Goal: Check status: Check status

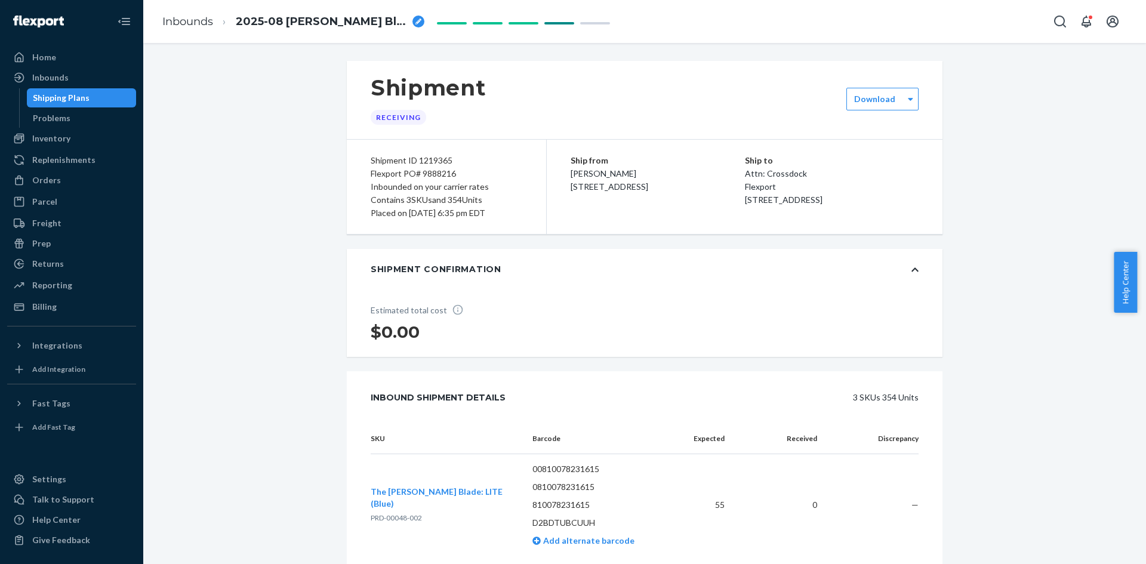
scroll to position [895, 0]
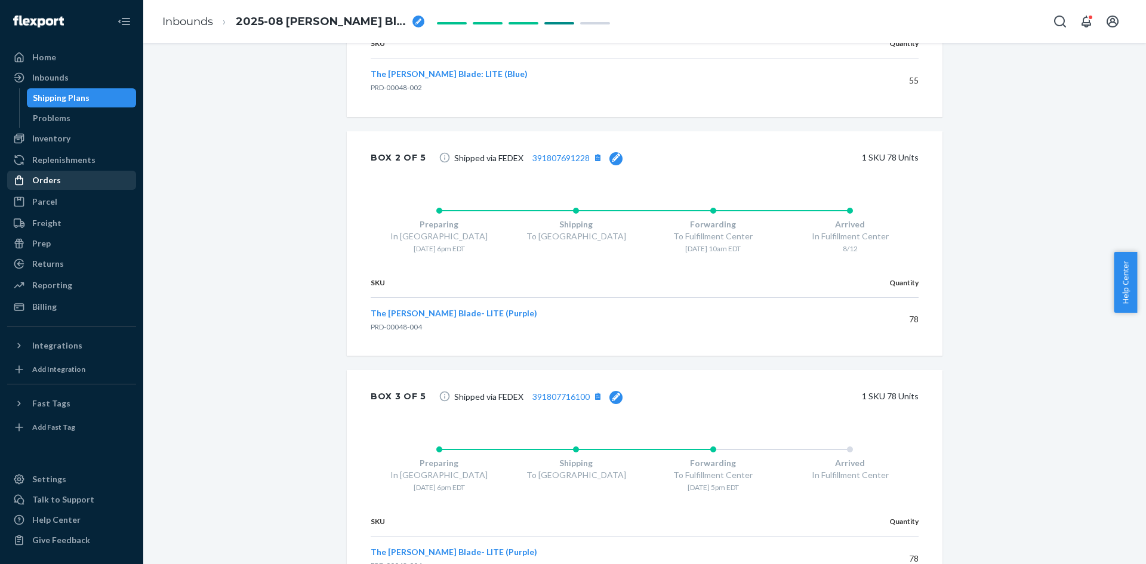
click at [48, 183] on div "Orders" at bounding box center [46, 180] width 29 height 12
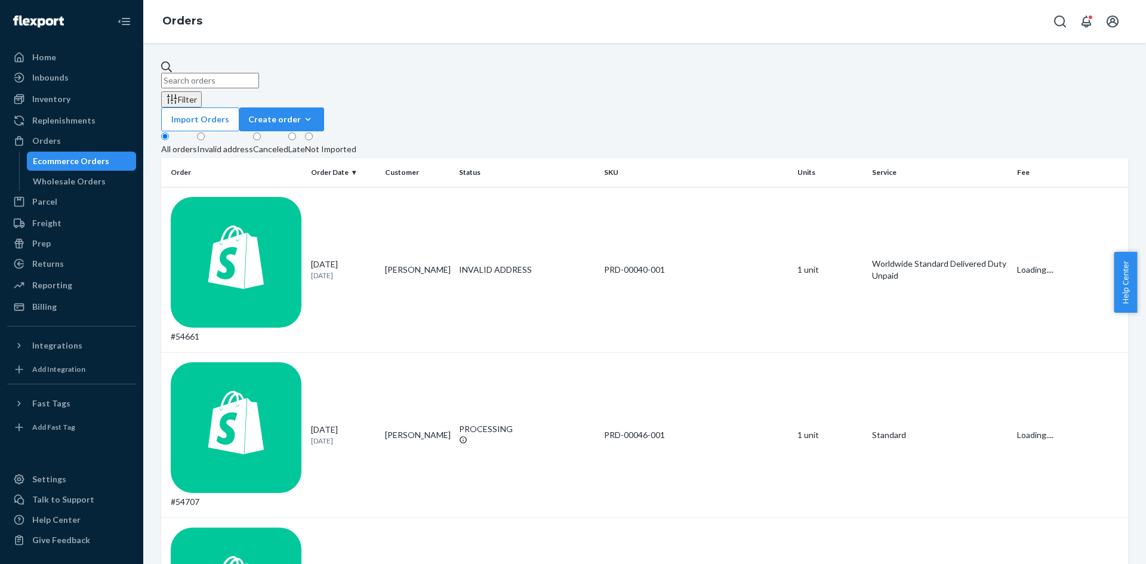
click at [259, 73] on input "text" at bounding box center [210, 81] width 98 height 16
type input "[GEOGRAPHIC_DATA]"
click at [744, 352] on td "Multiple SKUs" at bounding box center [695, 434] width 193 height 165
click at [705, 197] on td "Multiple SKUs" at bounding box center [695, 269] width 193 height 165
click at [676, 187] on td "Multiple SKUs" at bounding box center [695, 269] width 193 height 165
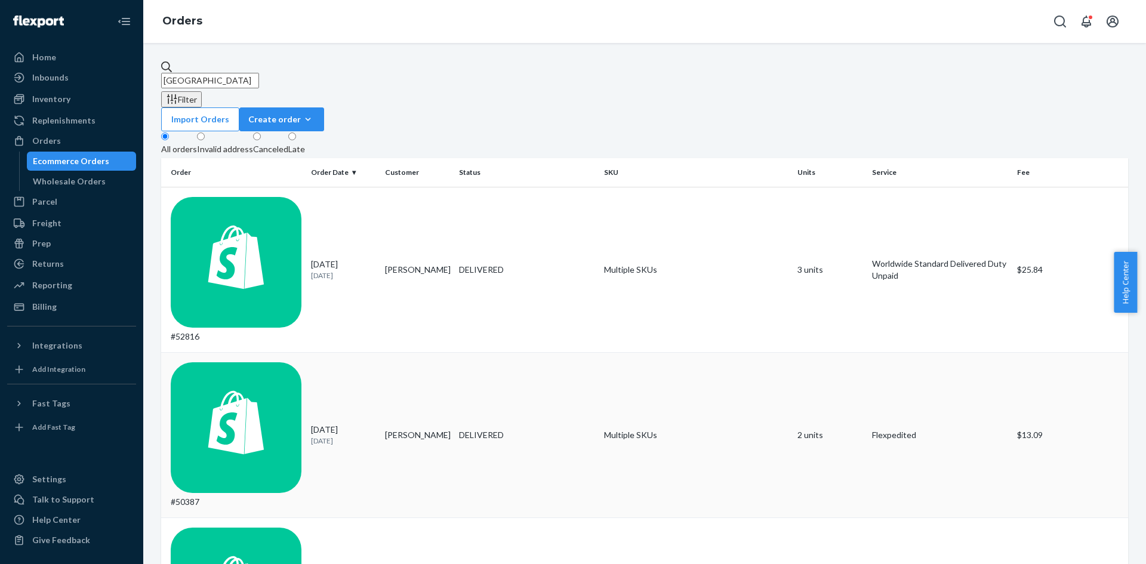
scroll to position [60, 0]
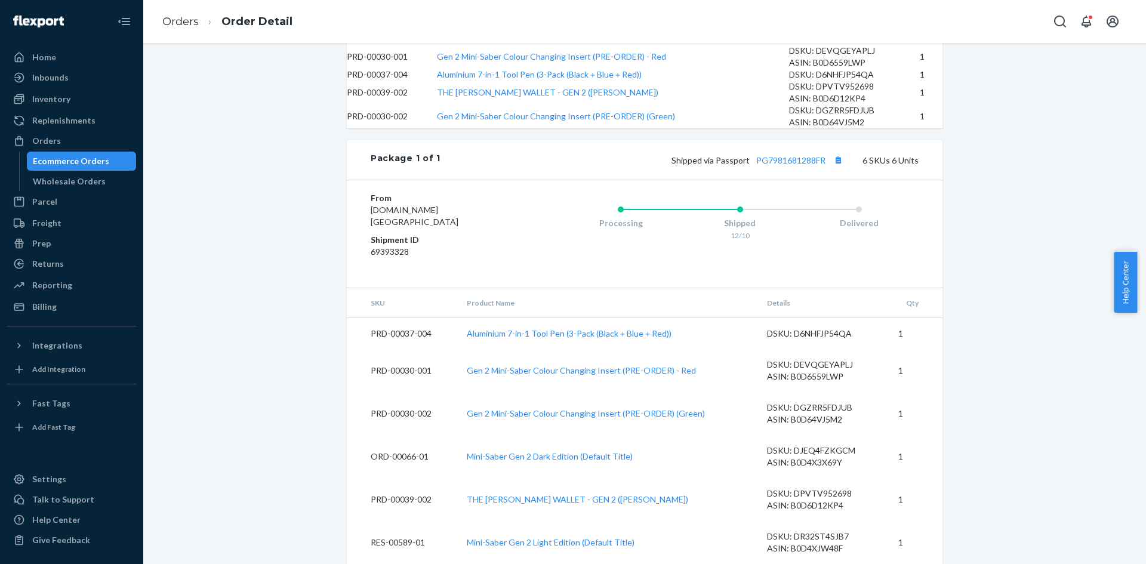
scroll to position [695, 0]
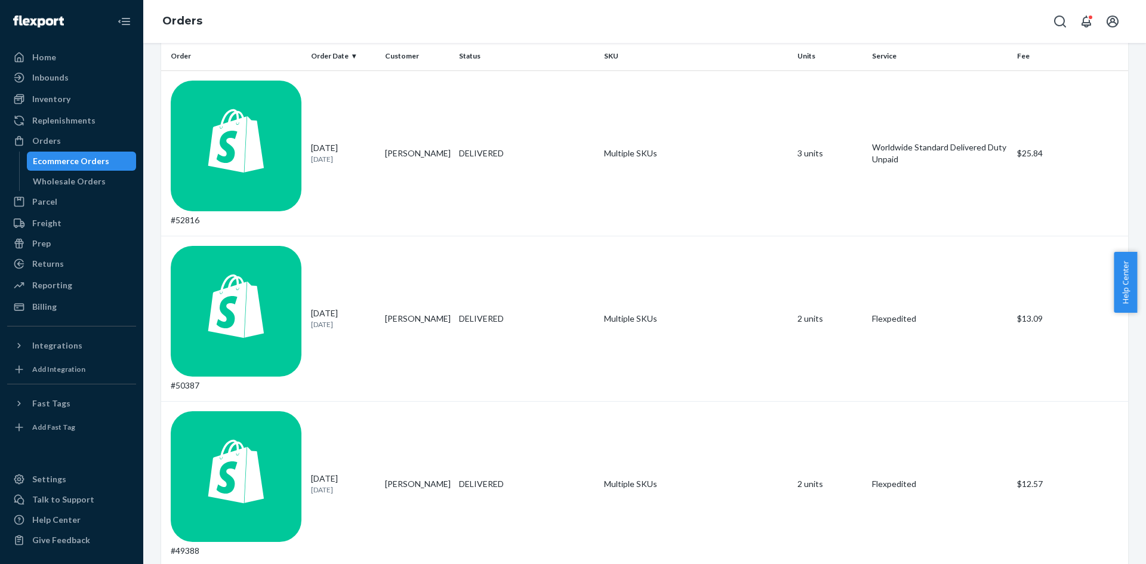
scroll to position [119, 0]
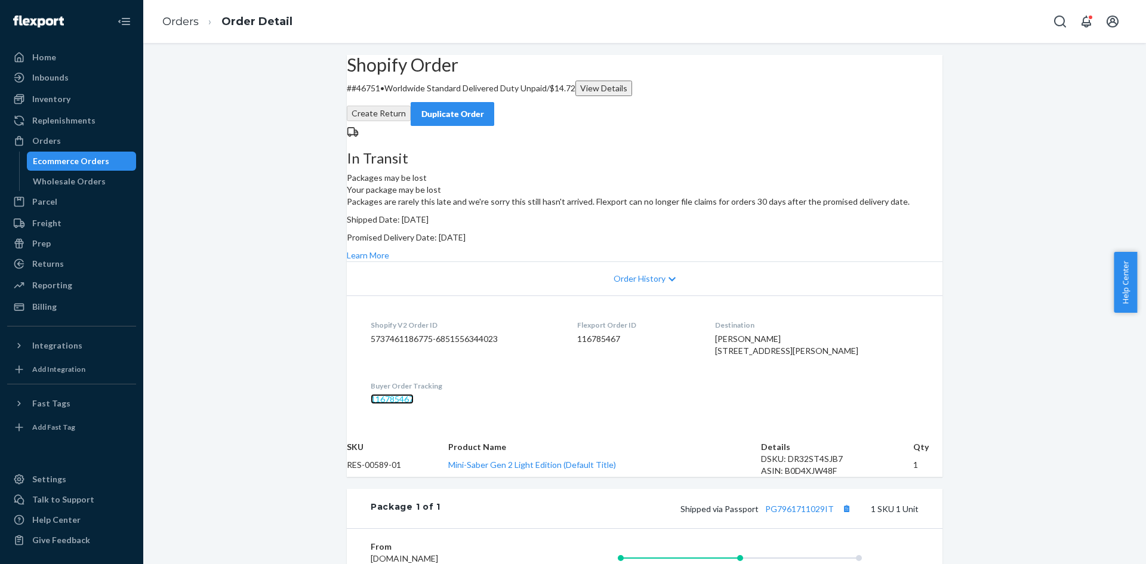
click at [375, 404] on link "116785467" at bounding box center [392, 399] width 43 height 10
click at [60, 141] on div "Orders" at bounding box center [71, 140] width 127 height 17
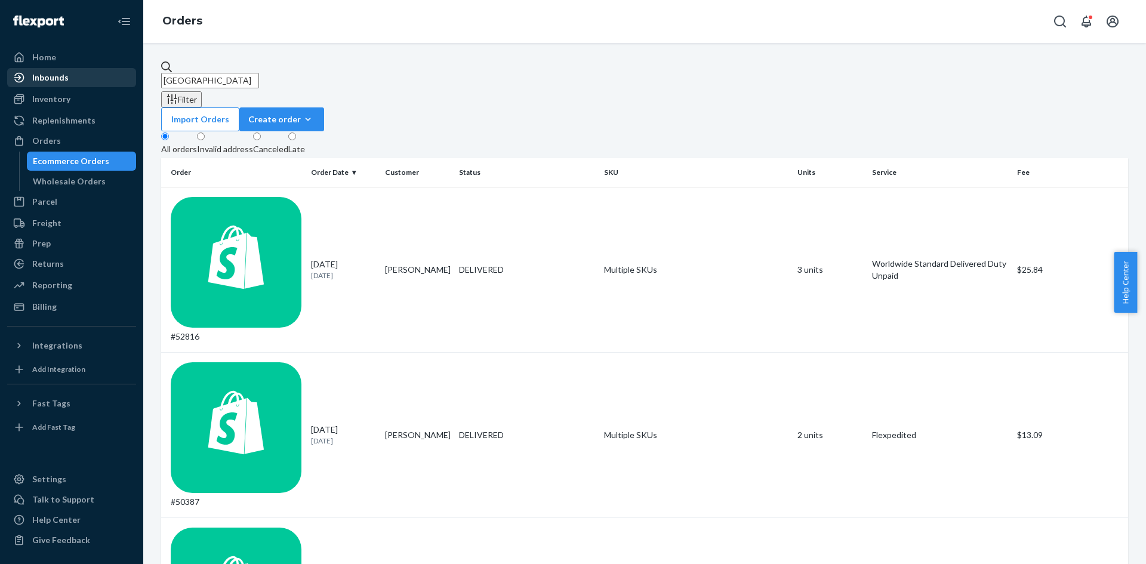
drag, startPoint x: 228, startPoint y: 72, endPoint x: 69, endPoint y: 78, distance: 159.4
click at [69, 78] on div "Home Inbounds Shipping Plans Problems Inventory Products Replenishments Orders …" at bounding box center [573, 282] width 1146 height 564
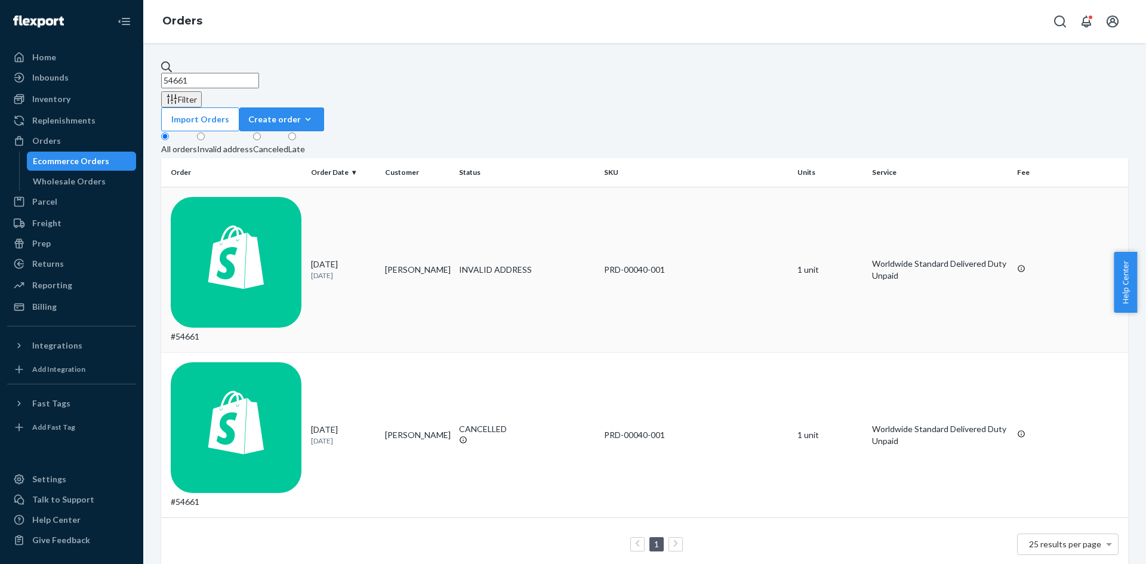
type input "54661"
click at [313, 258] on div "[DATE] [DATE]" at bounding box center [343, 269] width 64 height 22
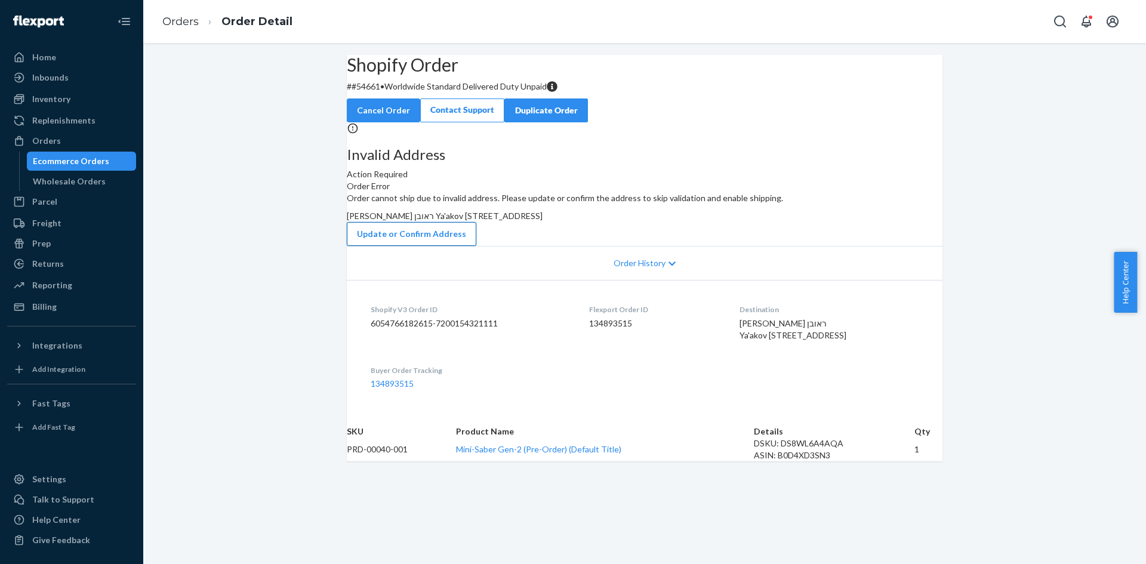
click at [476, 246] on button "Update or Confirm Address" at bounding box center [411, 234] width 129 height 24
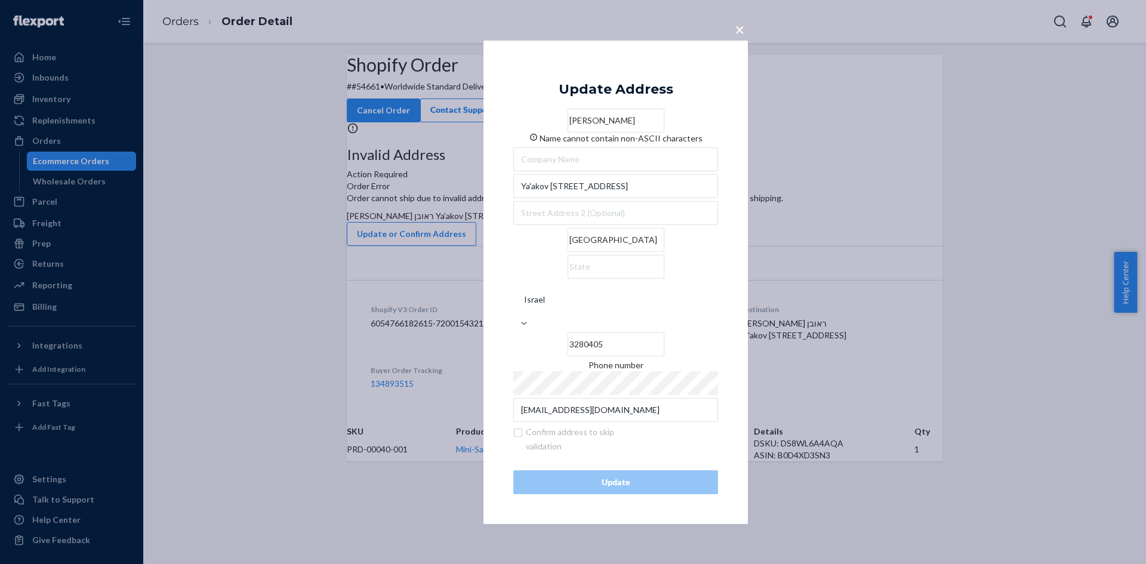
drag, startPoint x: 587, startPoint y: 127, endPoint x: 488, endPoint y: 136, distance: 98.9
click at [488, 136] on div "× Update Address [PERSON_NAME] Name cannot contain non-ASCII characters Ya'akov…" at bounding box center [615, 281] width 264 height 483
paste input "[PERSON_NAME] [PERSON_NAME]"
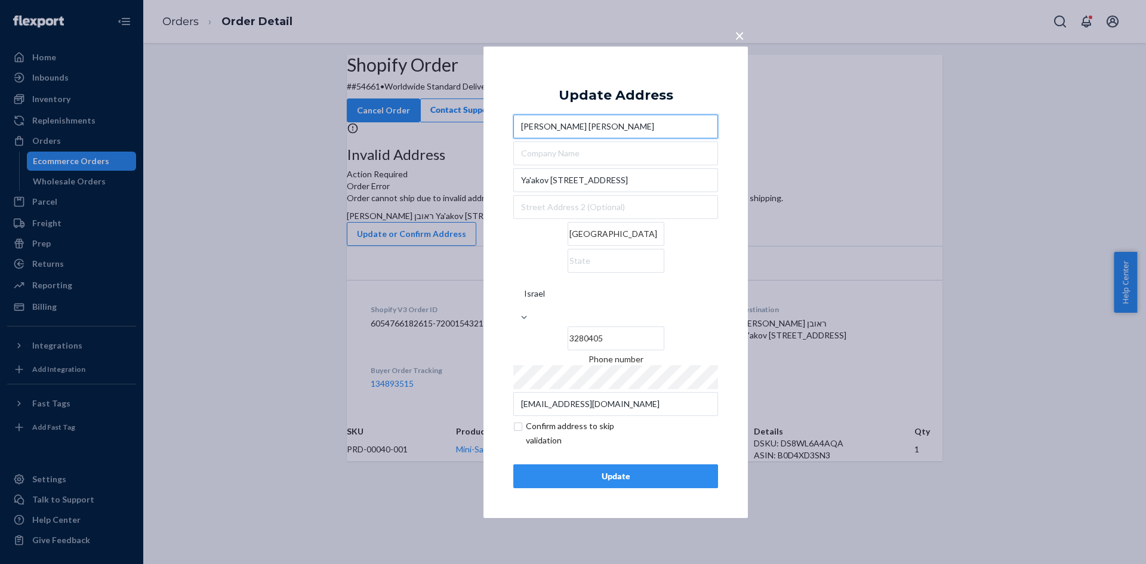
type input "[PERSON_NAME] [PERSON_NAME]"
click at [637, 470] on div "Update" at bounding box center [615, 476] width 184 height 12
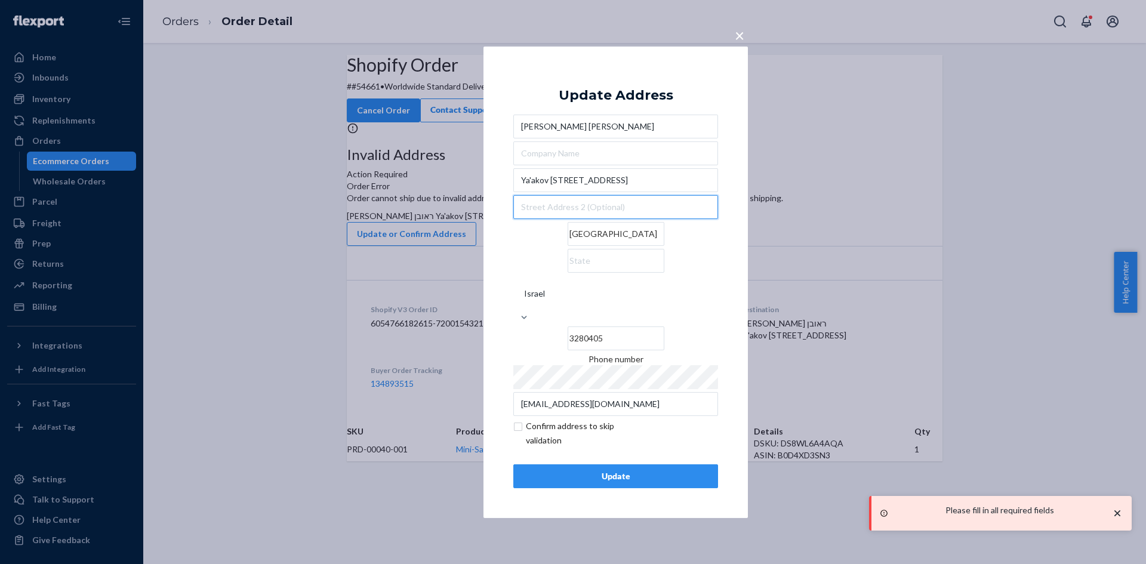
click at [563, 219] on input "text" at bounding box center [615, 207] width 205 height 24
click at [502, 381] on div "× Update Address [PERSON_NAME][GEOGRAPHIC_DATA][PERSON_NAME][STREET_ADDRESS] Ph…" at bounding box center [615, 281] width 264 height 471
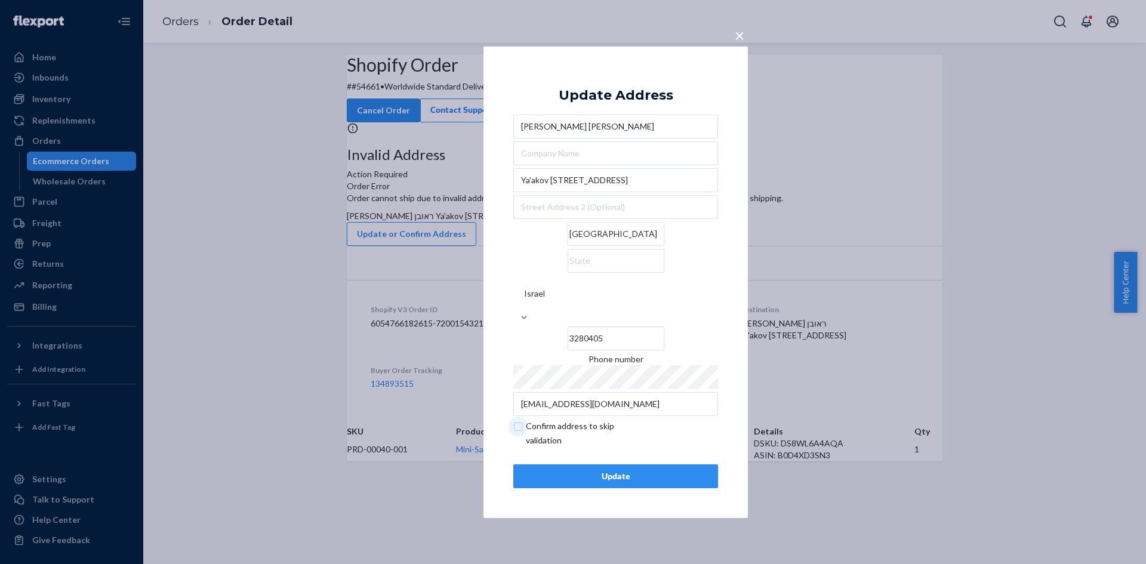
click at [536, 421] on input "checkbox" at bounding box center [582, 433] width 138 height 29
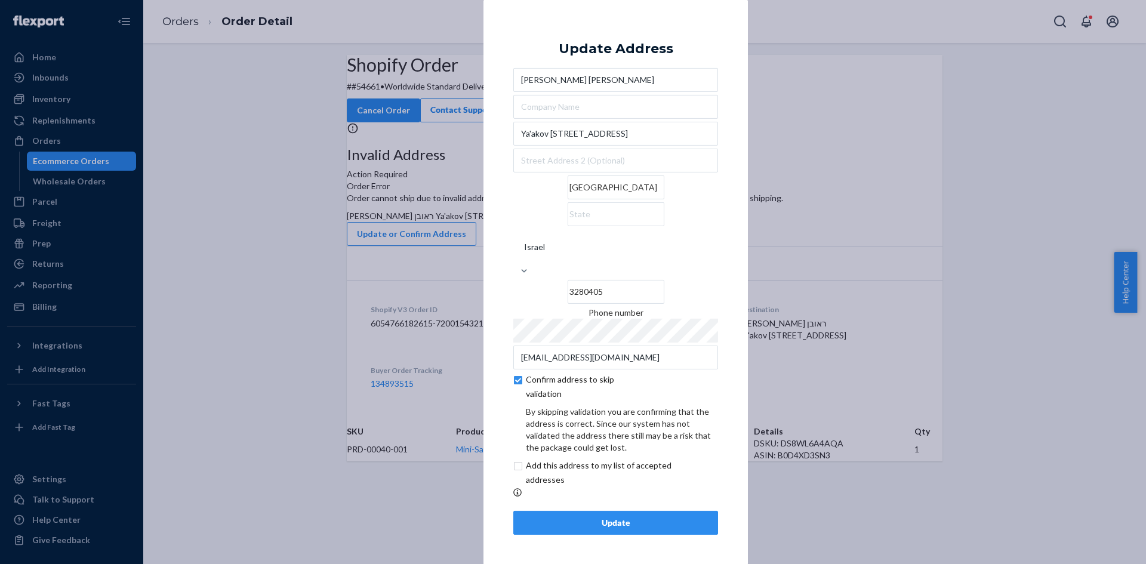
click at [576, 517] on div "Update" at bounding box center [615, 523] width 184 height 12
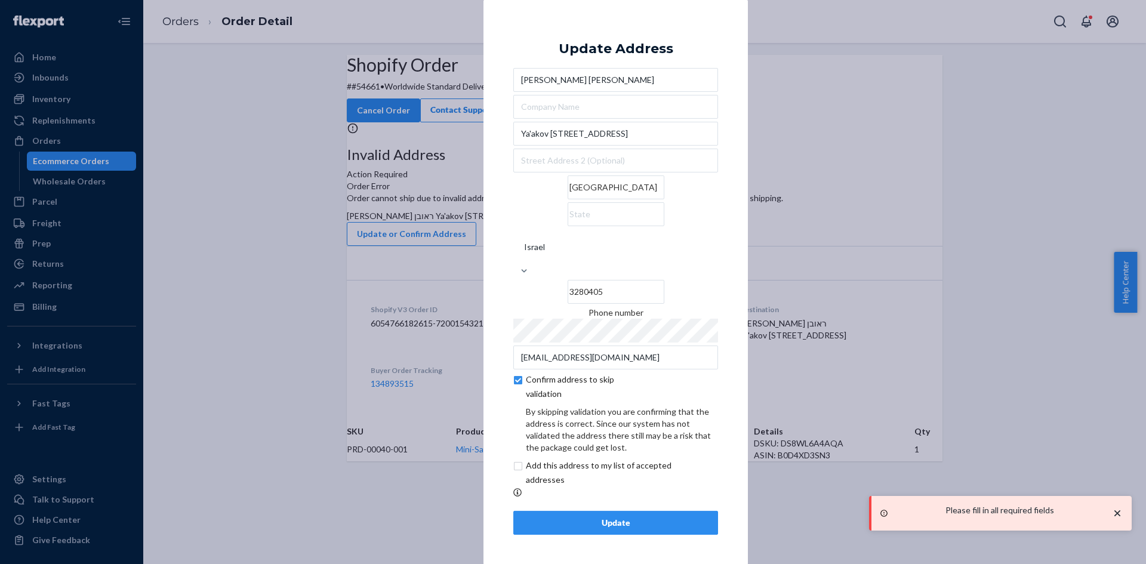
click at [520, 372] on input "checkbox" at bounding box center [582, 386] width 138 height 29
checkbox input "false"
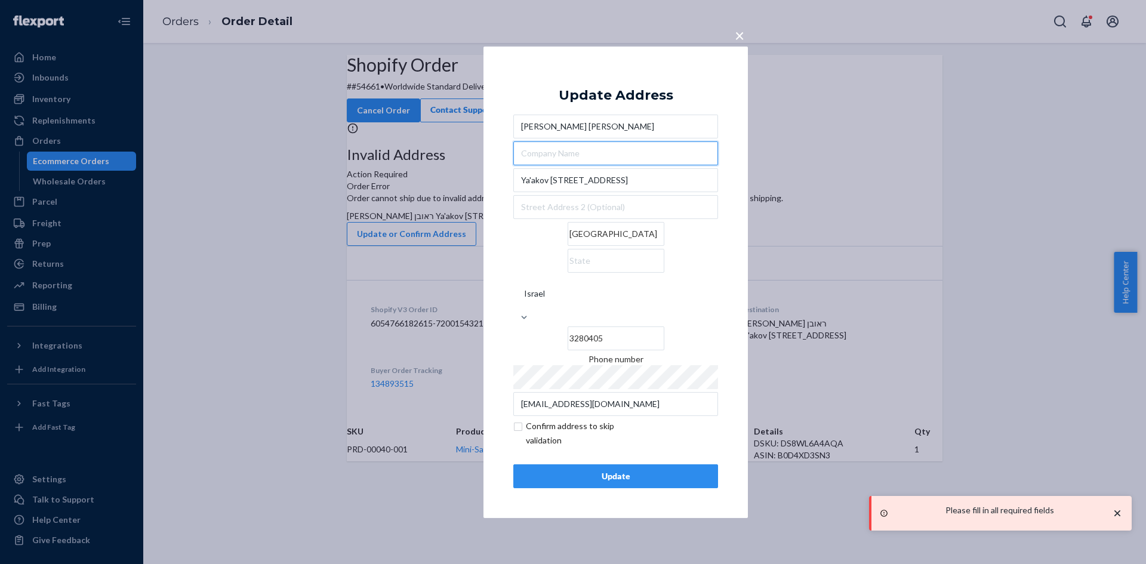
click at [547, 165] on input "text" at bounding box center [615, 153] width 205 height 24
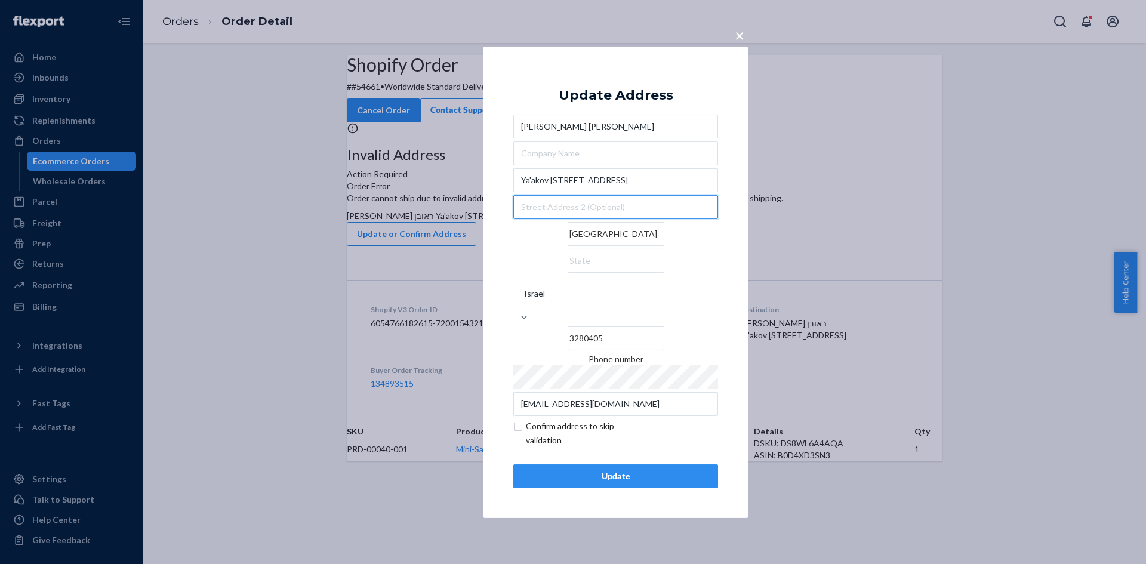
click at [523, 219] on input "text" at bounding box center [615, 207] width 205 height 24
click at [501, 262] on div "× Update Address [PERSON_NAME][GEOGRAPHIC_DATA][PERSON_NAME][STREET_ADDRESS] Ph…" at bounding box center [615, 281] width 264 height 471
click at [644, 268] on input "text" at bounding box center [615, 261] width 97 height 24
type input "ISRAEL"
click at [730, 233] on div "× Update Address [PERSON_NAME][GEOGRAPHIC_DATA][PERSON_NAME][STREET_ADDRESS] Ph…" at bounding box center [615, 281] width 264 height 471
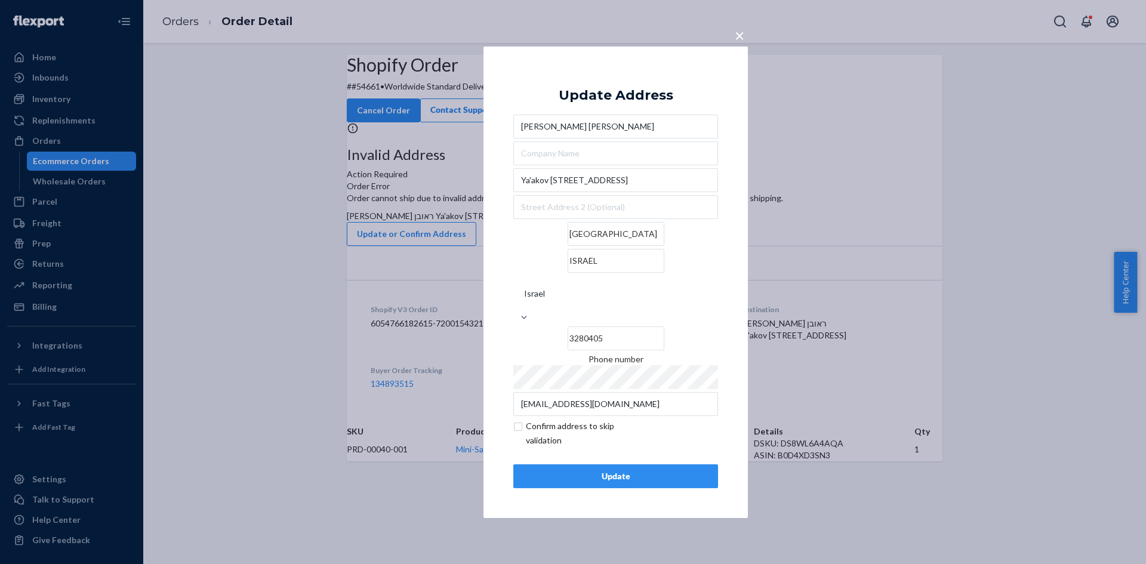
click at [636, 470] on div "Update" at bounding box center [615, 476] width 184 height 12
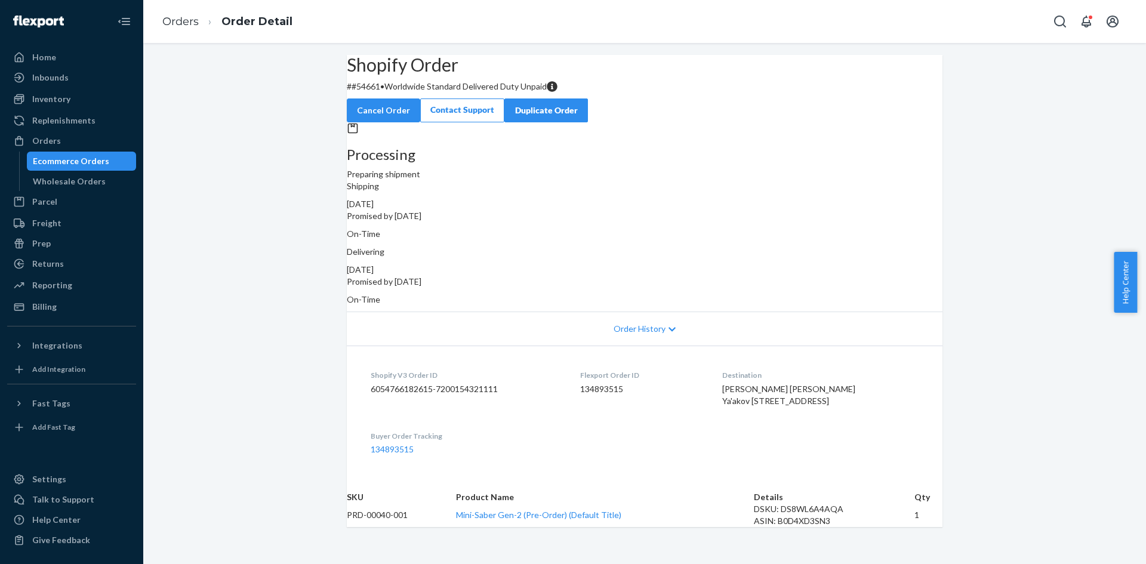
scroll to position [28, 0]
click at [624, 323] on span "Order History" at bounding box center [639, 329] width 52 height 12
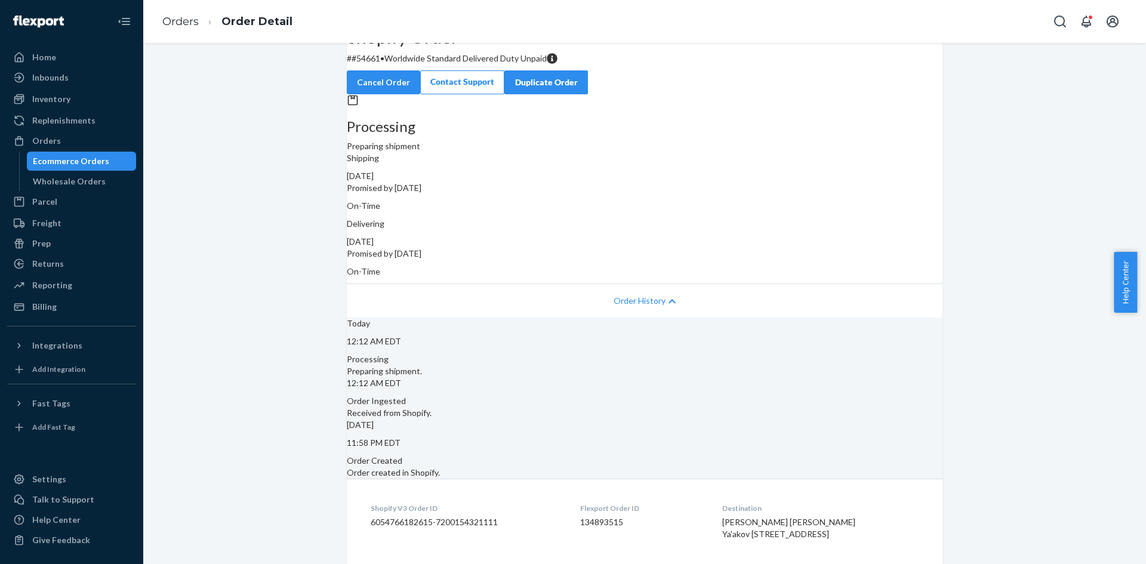
click at [624, 295] on span "Order History" at bounding box center [639, 301] width 52 height 12
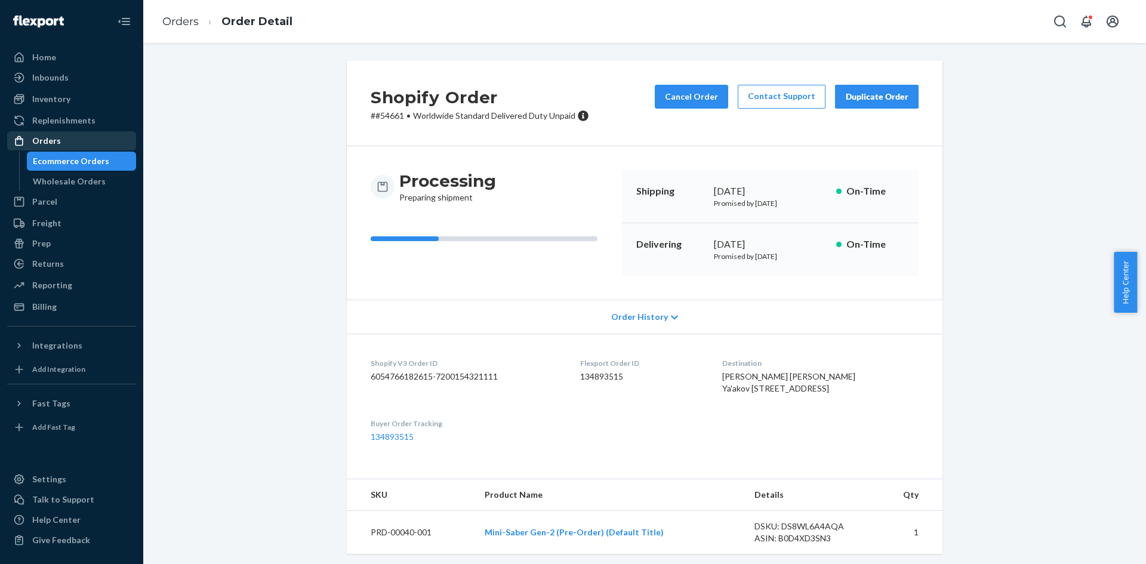
click at [92, 149] on div "Orders" at bounding box center [71, 140] width 127 height 17
